Goal: Check status: Check status

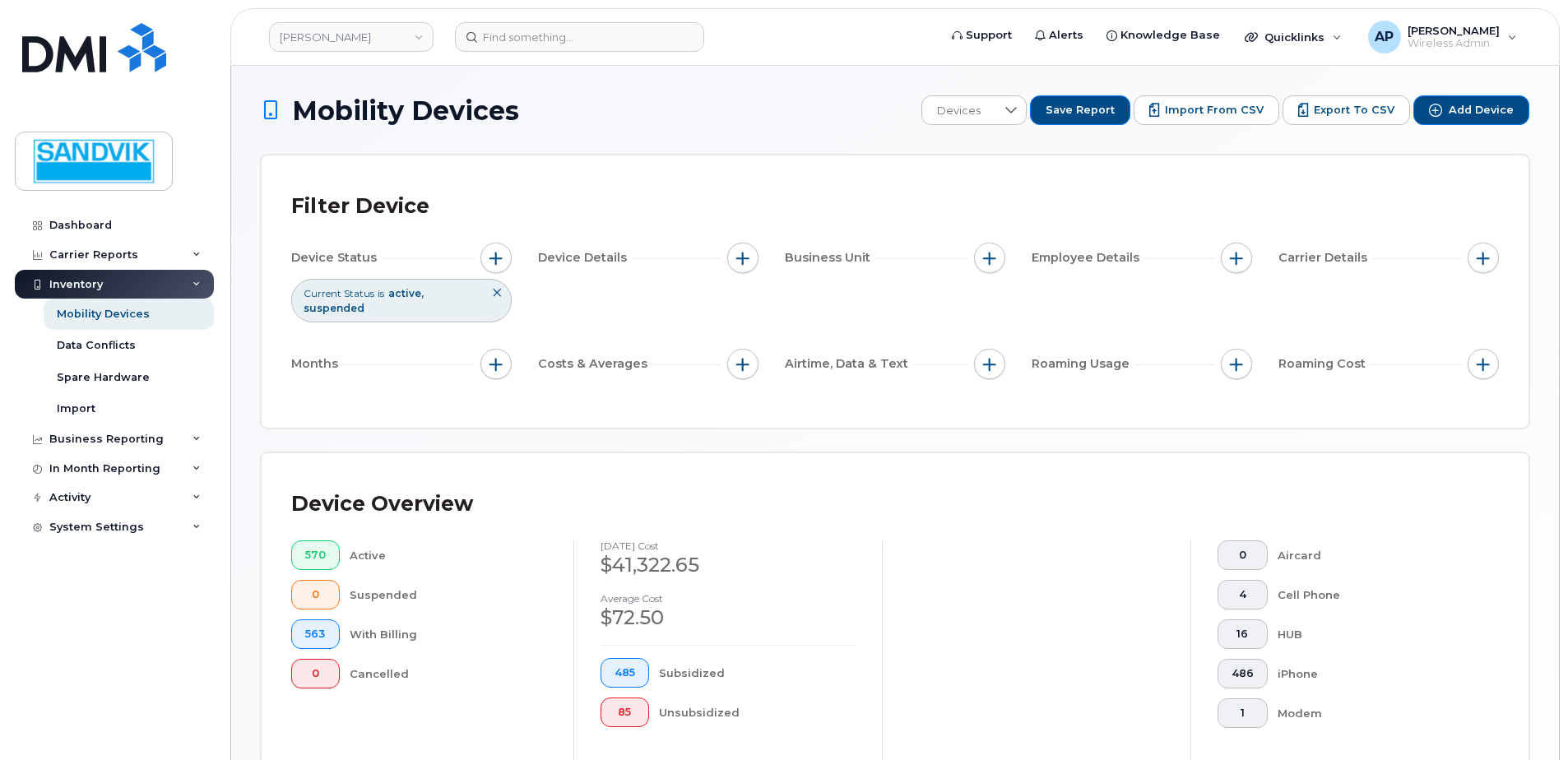
scroll to position [371, 0]
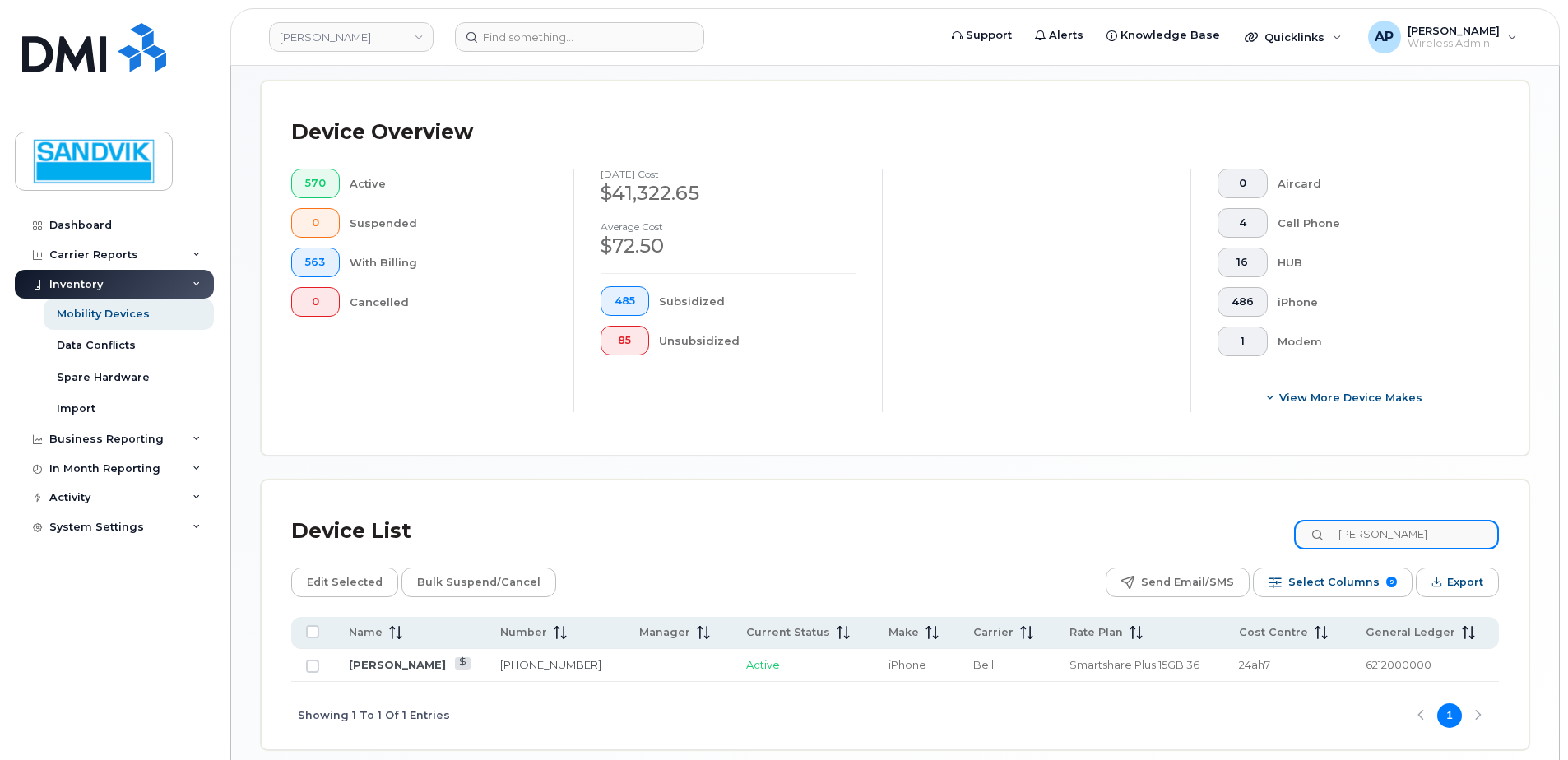
click at [1433, 528] on input "[PERSON_NAME]" at bounding box center [1395, 534] width 204 height 30
drag, startPoint x: 0, startPoint y: 0, endPoint x: 1264, endPoint y: 526, distance: 1369.1
click at [1264, 526] on div "Device List [PERSON_NAME]" at bounding box center [895, 530] width 1207 height 43
type input "[PERSON_NAME]"
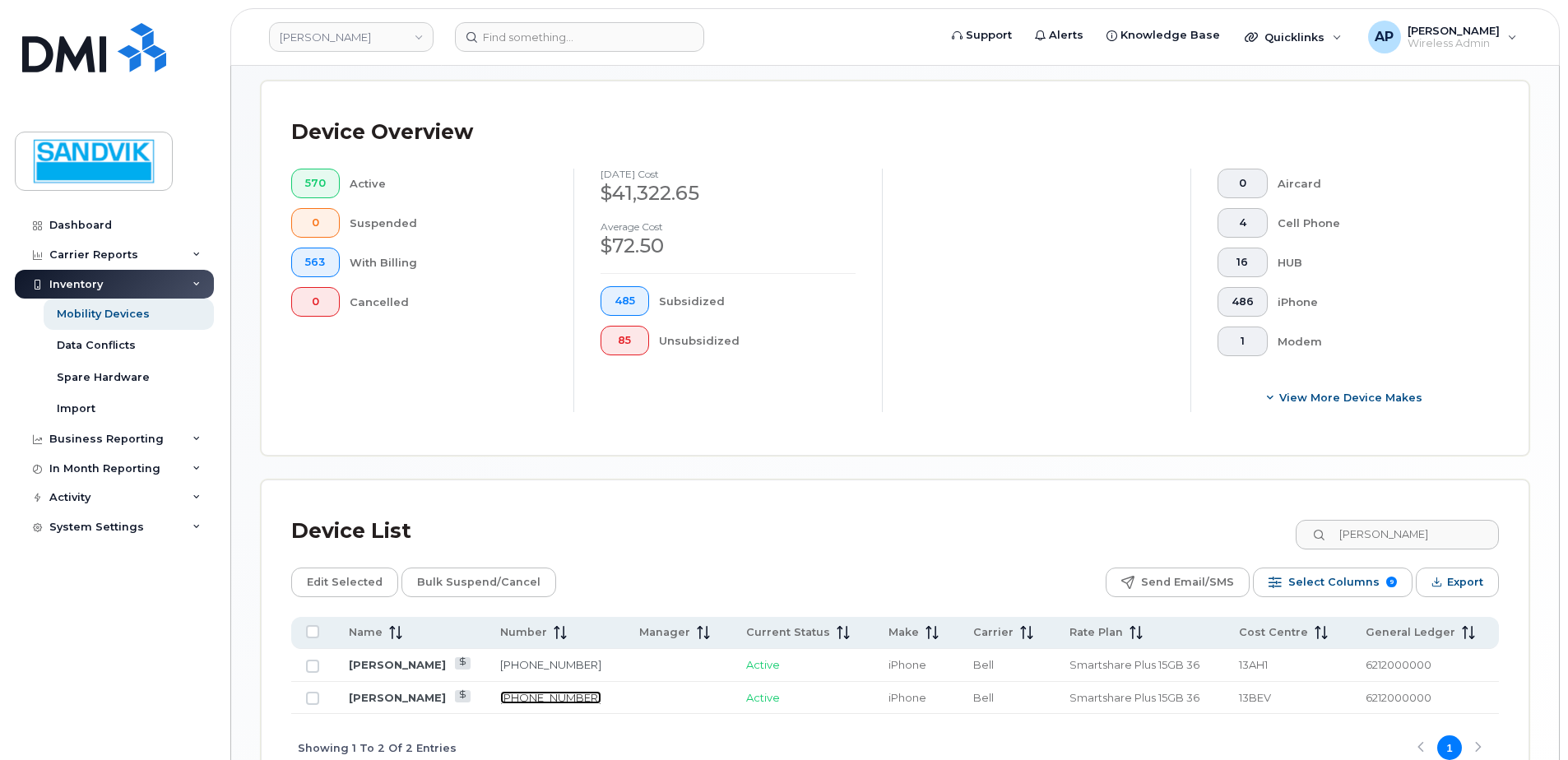
click at [535, 693] on link "[PHONE_NUMBER]" at bounding box center [551, 697] width 101 height 13
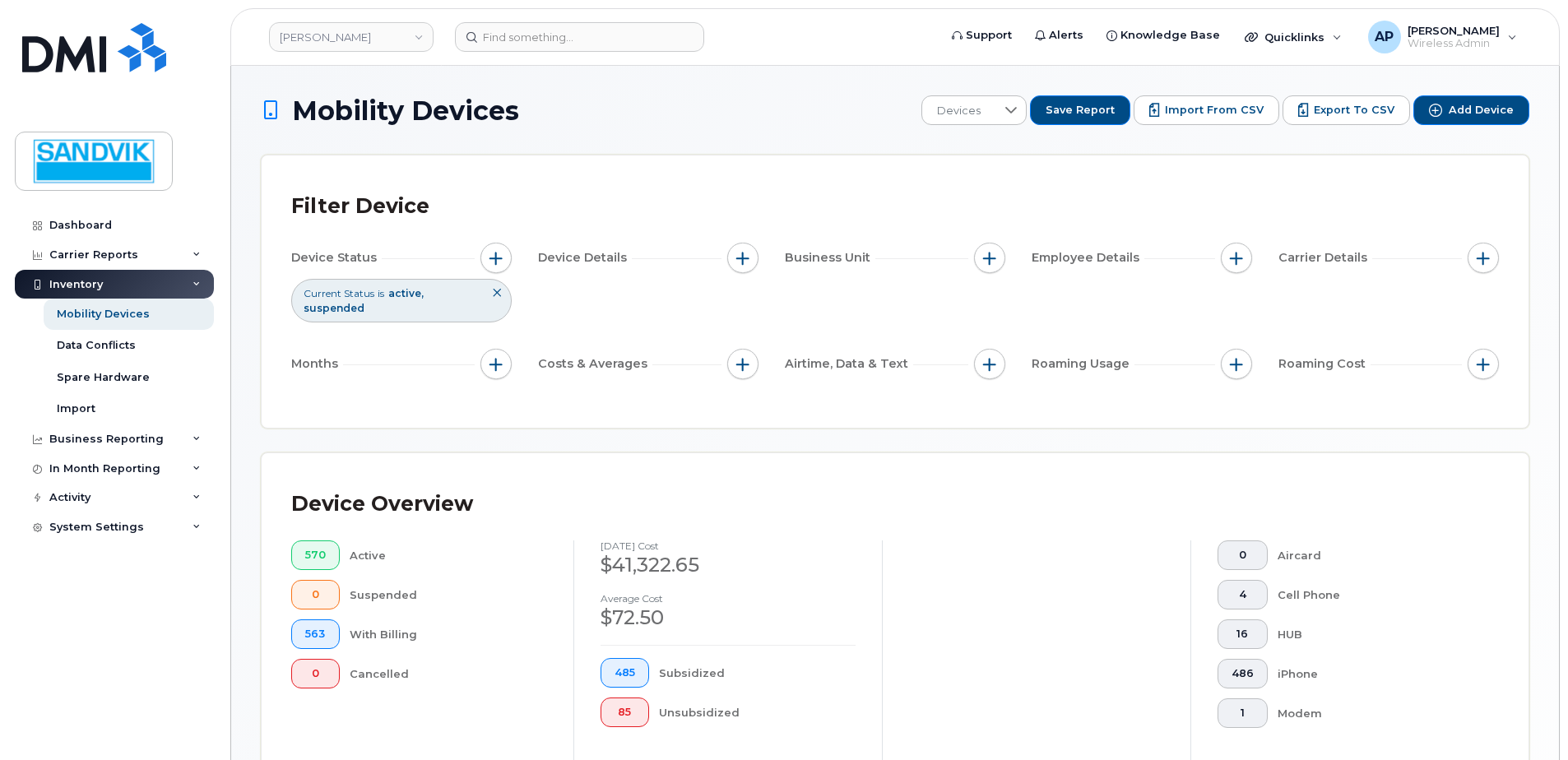
scroll to position [371, 0]
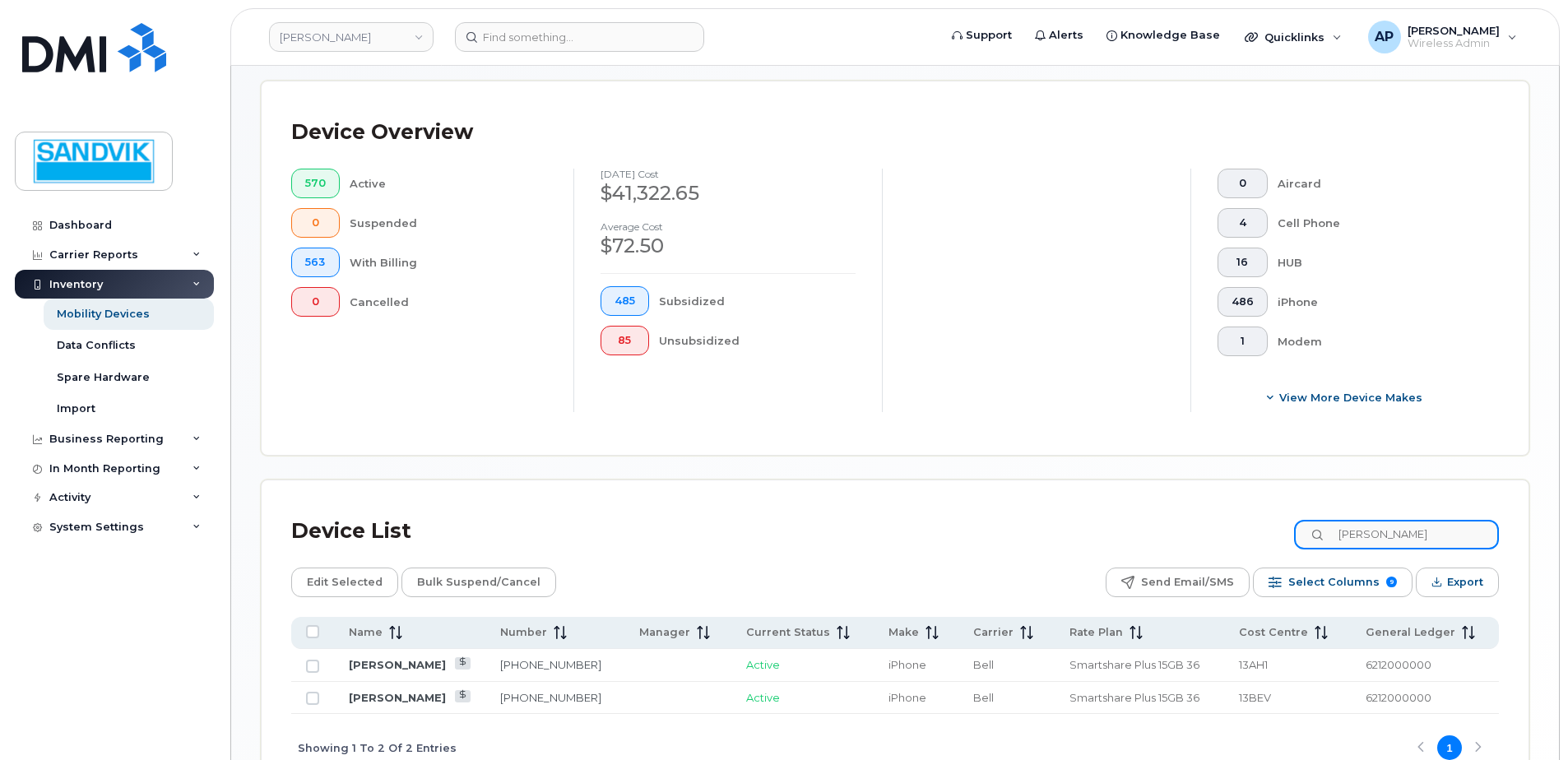
drag, startPoint x: 1434, startPoint y: 535, endPoint x: 1241, endPoint y: 525, distance: 193.3
click at [1241, 525] on div "Device List [PERSON_NAME]" at bounding box center [895, 530] width 1207 height 43
type input "[PERSON_NAME]"
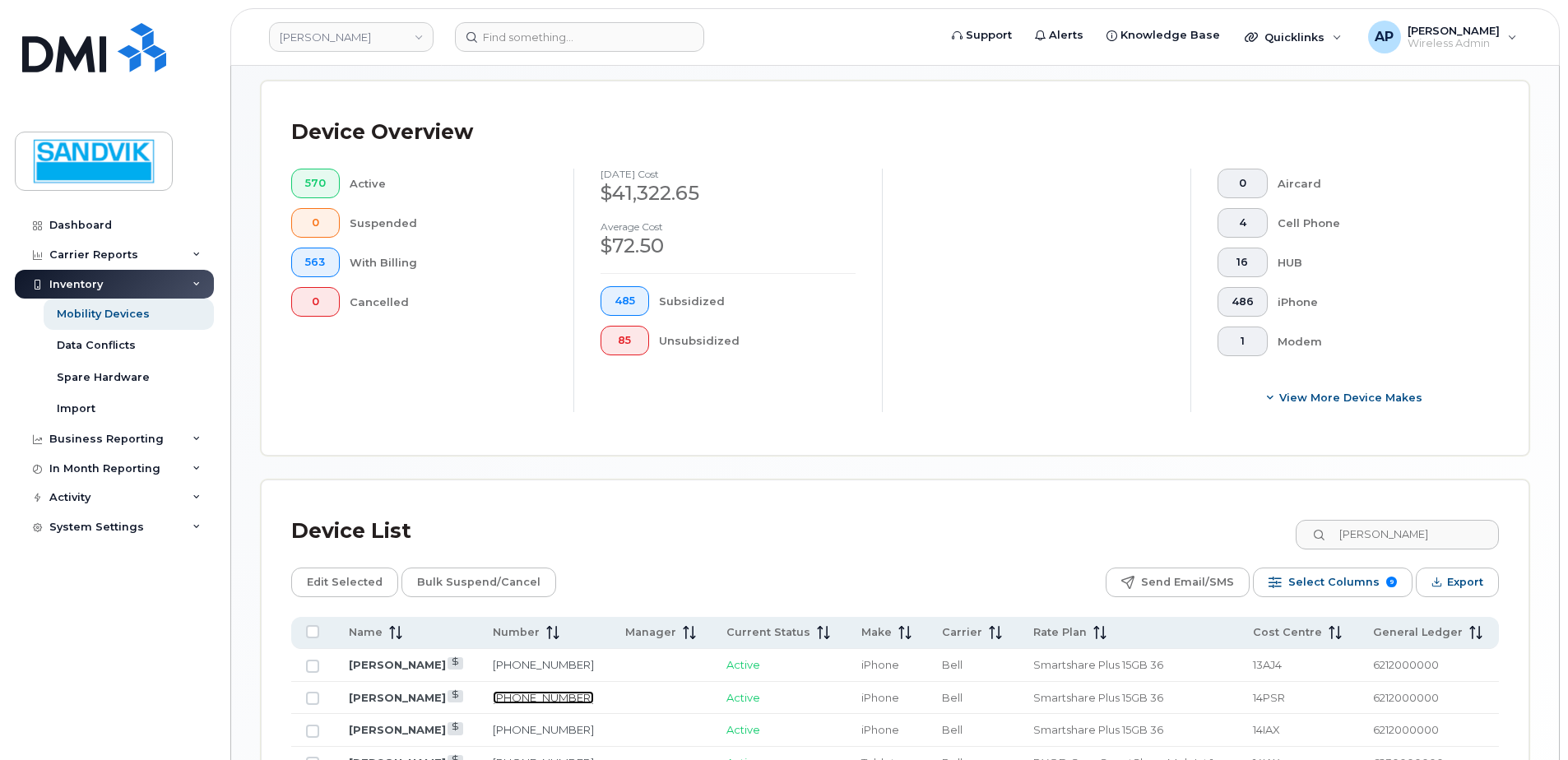
click at [528, 699] on link "250-938-3134" at bounding box center [542, 697] width 101 height 13
